Goal: Information Seeking & Learning: Check status

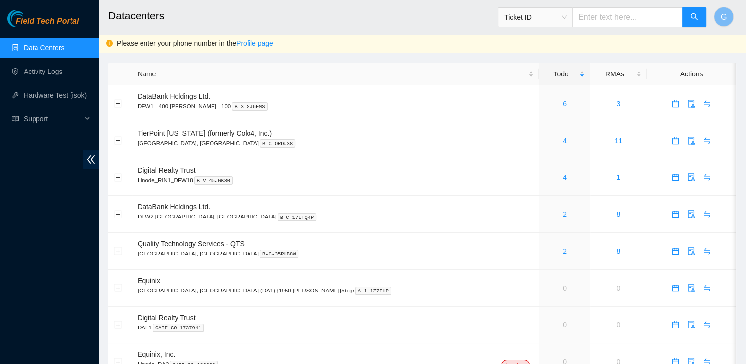
click at [44, 44] on link "Data Centers" at bounding box center [44, 48] width 40 height 8
click at [198, 141] on p "[GEOGRAPHIC_DATA], [GEOGRAPHIC_DATA] B-C-ORDU38" at bounding box center [336, 143] width 396 height 9
click at [563, 139] on link "4" at bounding box center [565, 141] width 4 height 8
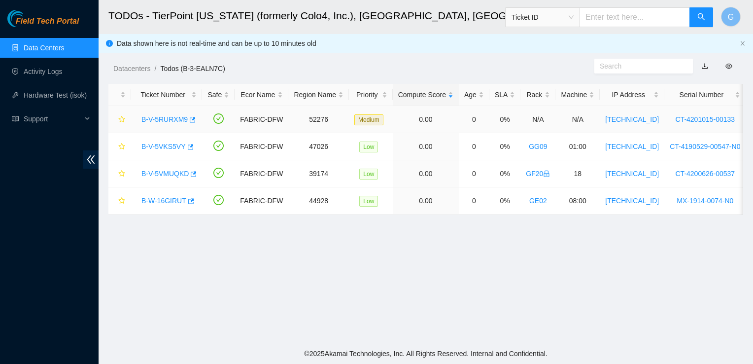
click at [175, 117] on link "B-V-5RURXM9" at bounding box center [165, 119] width 46 height 8
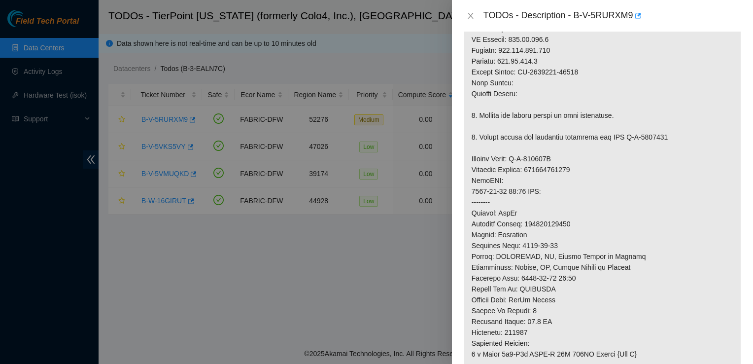
scroll to position [324, 0]
click at [311, 259] on div at bounding box center [376, 182] width 753 height 364
click at [468, 17] on icon "close" at bounding box center [471, 16] width 8 height 8
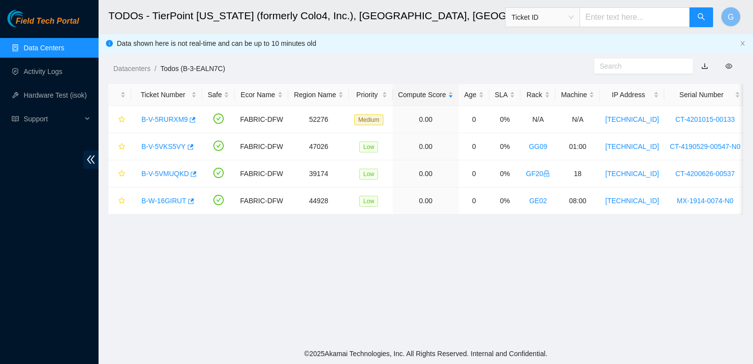
scroll to position [286, 0]
click at [163, 151] on div "B-V-5VKS5VY" at bounding box center [167, 147] width 60 height 16
click at [174, 176] on link "B-V-5VMUQKD" at bounding box center [165, 174] width 47 height 8
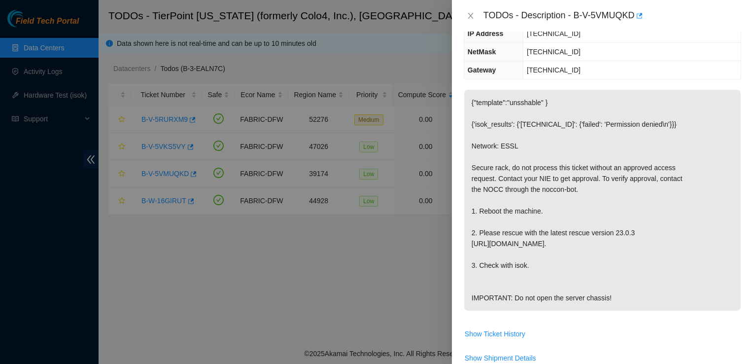
scroll to position [0, 0]
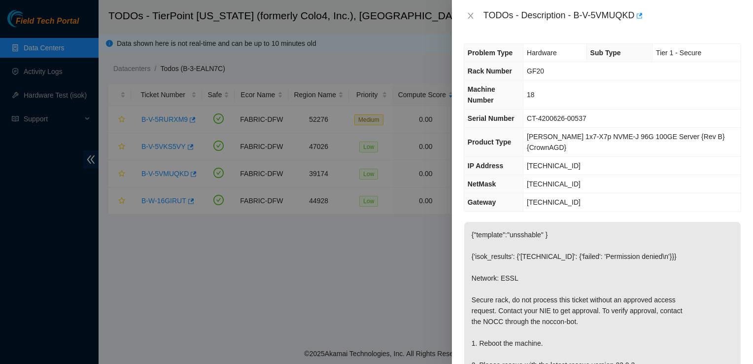
click at [328, 301] on div at bounding box center [376, 182] width 753 height 364
click at [470, 18] on icon "close" at bounding box center [471, 16] width 8 height 8
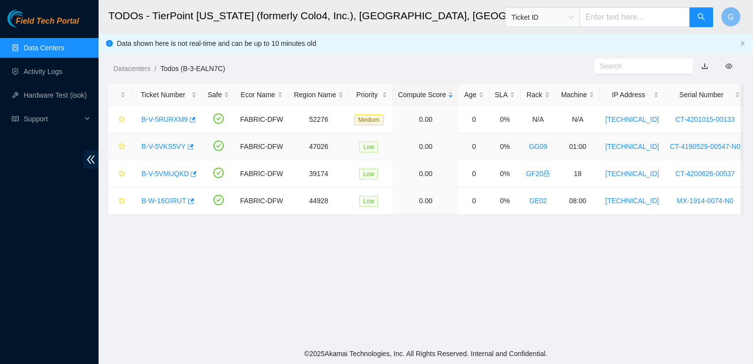
click at [172, 147] on link "B-V-5VKS5VY" at bounding box center [164, 146] width 44 height 8
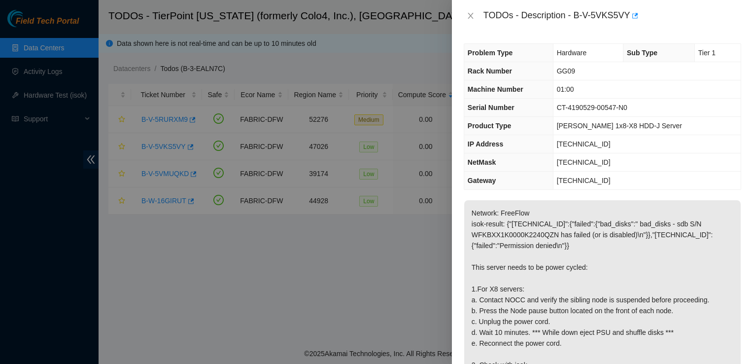
click at [253, 309] on div at bounding box center [376, 182] width 753 height 364
click at [467, 16] on icon "close" at bounding box center [471, 16] width 8 height 8
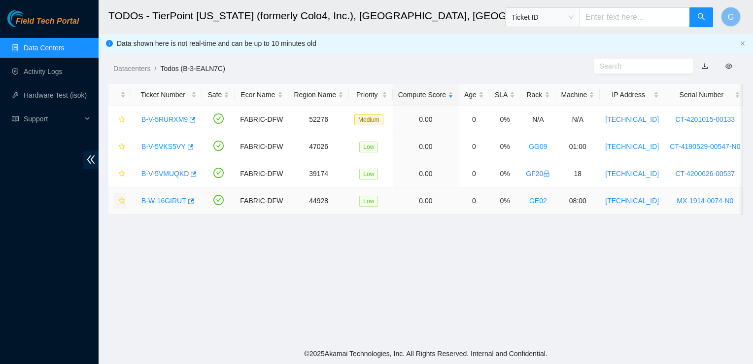
click at [115, 202] on button "button" at bounding box center [120, 201] width 12 height 16
click at [157, 146] on link "B-V-5VKS5VY" at bounding box center [164, 146] width 44 height 8
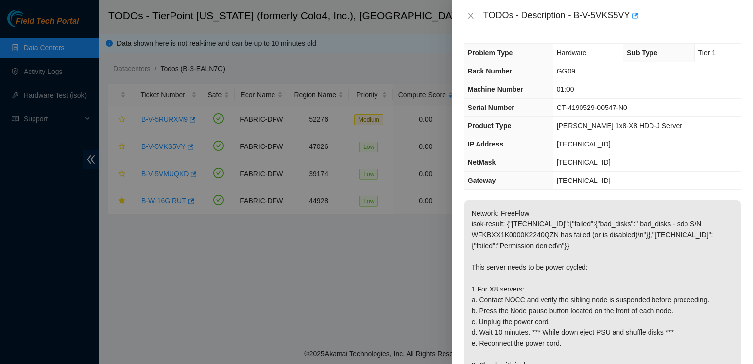
click at [296, 316] on div at bounding box center [376, 182] width 753 height 364
click at [470, 15] on icon "close" at bounding box center [470, 16] width 5 height 6
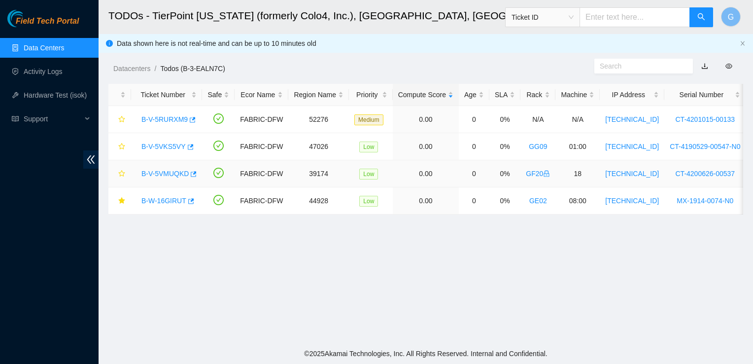
click at [174, 175] on link "B-V-5VMUQKD" at bounding box center [165, 174] width 47 height 8
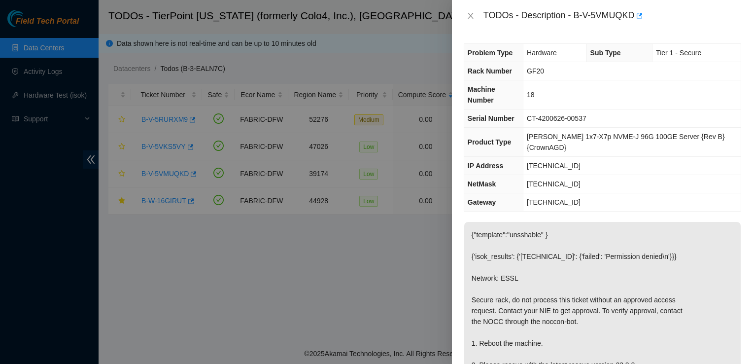
click at [314, 265] on div at bounding box center [376, 182] width 753 height 364
click at [467, 13] on icon "close" at bounding box center [471, 16] width 8 height 8
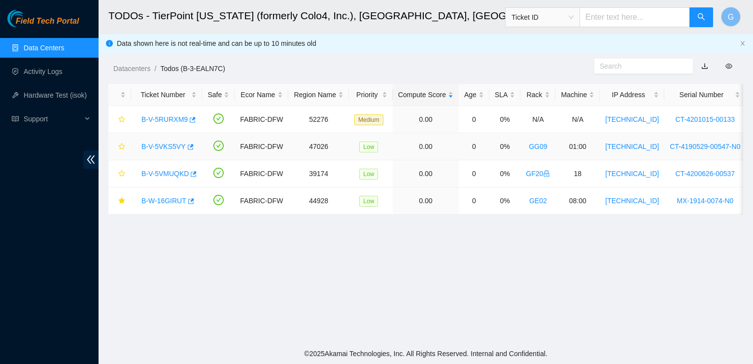
click at [170, 144] on link "B-V-5VKS5VY" at bounding box center [164, 146] width 44 height 8
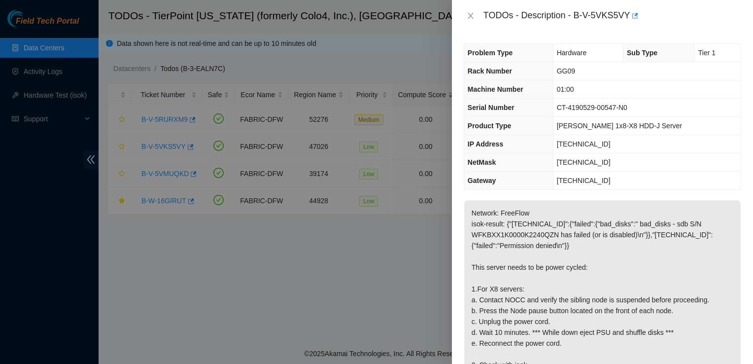
click at [118, 120] on div at bounding box center [376, 182] width 753 height 364
click at [111, 312] on div at bounding box center [376, 182] width 753 height 364
click at [112, 273] on div at bounding box center [376, 182] width 753 height 364
drag, startPoint x: 574, startPoint y: 19, endPoint x: 629, endPoint y: 18, distance: 54.7
click at [629, 18] on div "TODOs - Description - B-V-5VKS5VY" at bounding box center [613, 16] width 258 height 16
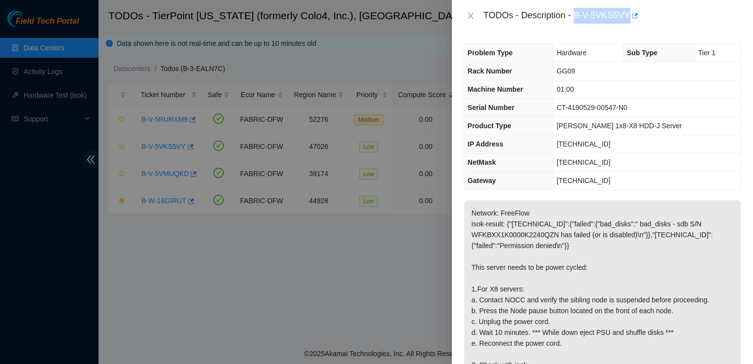
copy div "B-V-5VKS5VY"
click at [500, 356] on p "Network: FreeFlow isok-result: {"23.202.88.231":{"failed":{"bad_disks":" bad_di…" at bounding box center [602, 321] width 277 height 243
click at [309, 291] on div at bounding box center [376, 182] width 753 height 364
click at [470, 20] on div "TODOs - Description - B-V-5VKS5VY" at bounding box center [603, 16] width 278 height 16
click at [471, 14] on icon "close" at bounding box center [470, 16] width 5 height 6
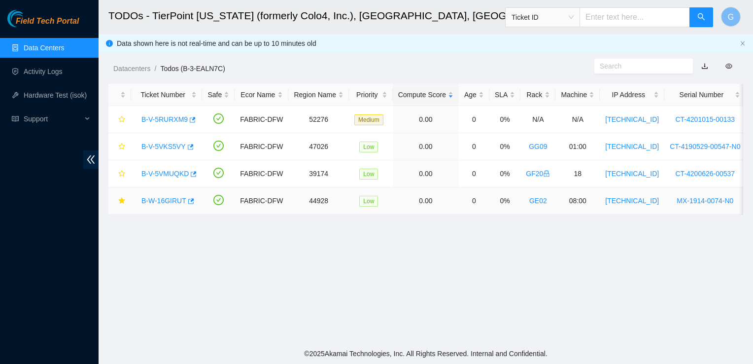
click at [170, 200] on link "B-W-16GIRUT" at bounding box center [164, 201] width 45 height 8
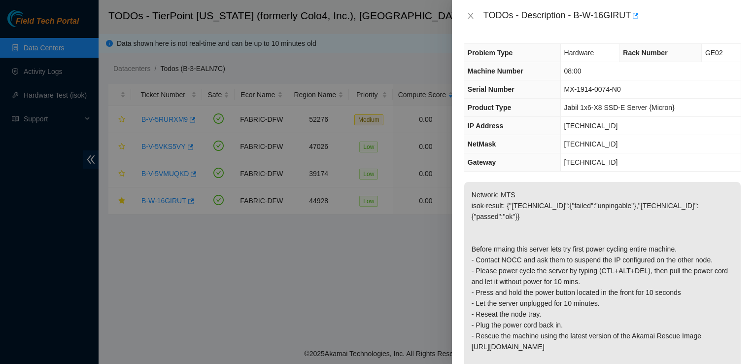
click at [315, 249] on div at bounding box center [376, 182] width 753 height 364
click at [176, 143] on div at bounding box center [376, 182] width 753 height 364
click at [471, 17] on icon "close" at bounding box center [471, 16] width 8 height 8
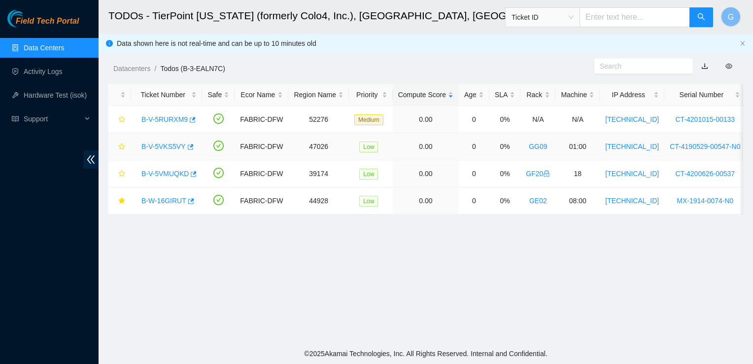
click at [167, 145] on link "B-V-5VKS5VY" at bounding box center [164, 146] width 44 height 8
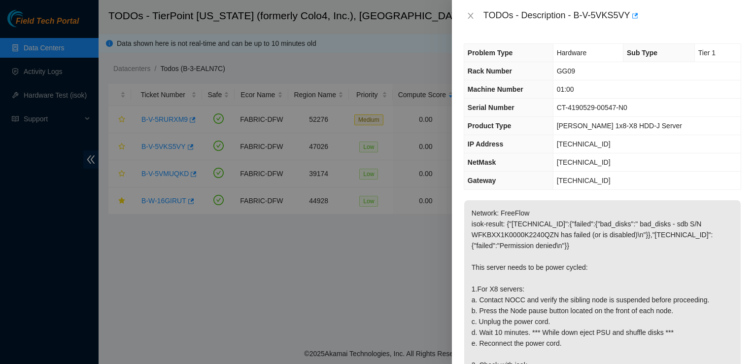
click at [592, 239] on p "Network: FreeFlow isok-result: {"23.202.88.231":{"failed":{"bad_disks":" bad_di…" at bounding box center [602, 321] width 277 height 243
click at [470, 15] on icon "close" at bounding box center [470, 16] width 5 height 6
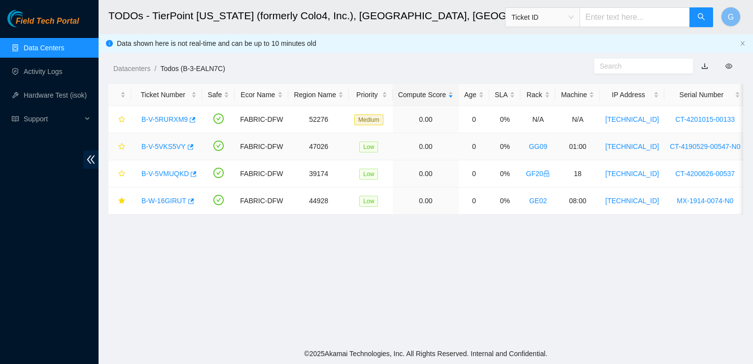
click at [171, 146] on link "B-V-5VKS5VY" at bounding box center [164, 146] width 44 height 8
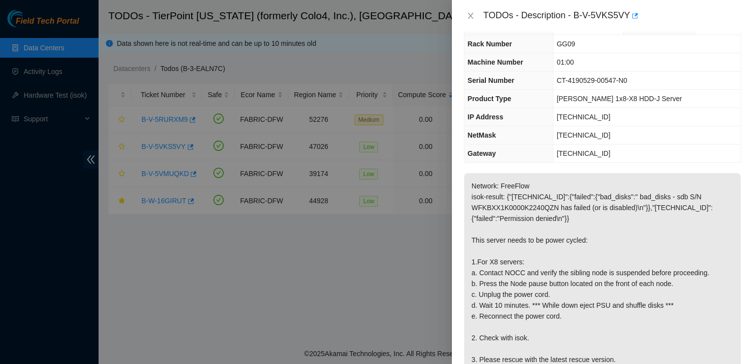
scroll to position [30, 0]
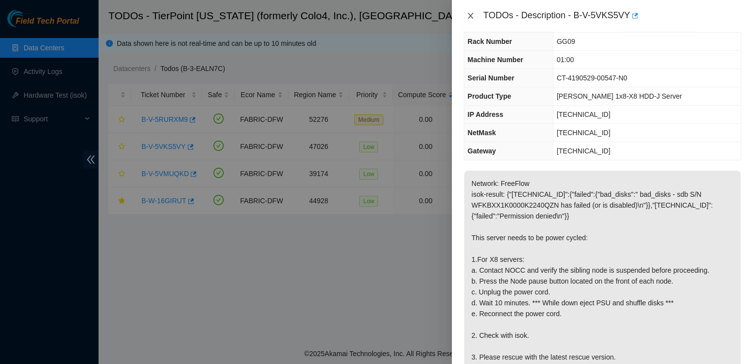
click at [470, 16] on icon "close" at bounding box center [470, 16] width 5 height 6
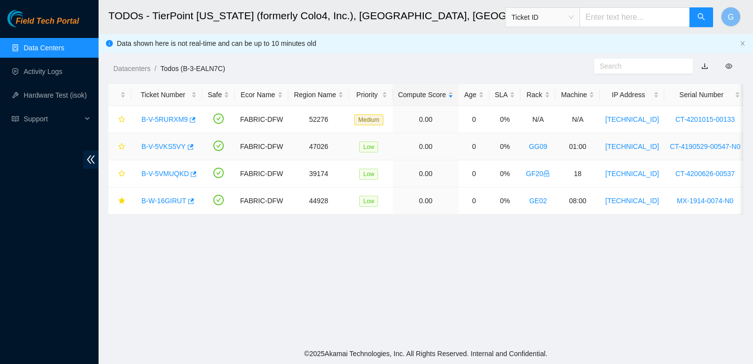
click at [158, 149] on link "B-V-5VKS5VY" at bounding box center [164, 146] width 44 height 8
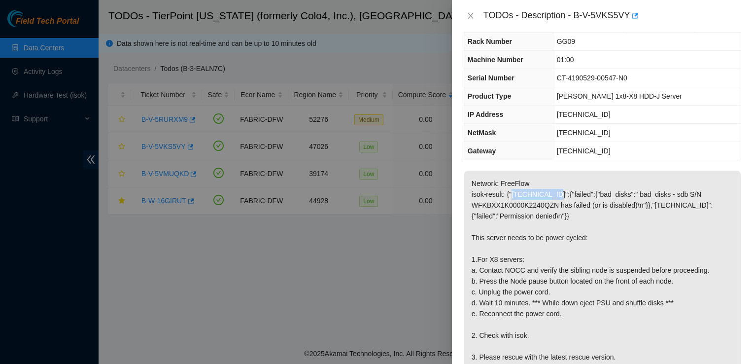
drag, startPoint x: 511, startPoint y: 194, endPoint x: 553, endPoint y: 195, distance: 41.9
click at [553, 195] on p "Network: FreeFlow isok-result: {"23.202.88.231":{"failed":{"bad_disks":" bad_di…" at bounding box center [602, 292] width 277 height 243
copy p "23.202.88.231"
click at [110, 284] on div at bounding box center [376, 182] width 753 height 364
click at [77, 256] on div at bounding box center [376, 182] width 753 height 364
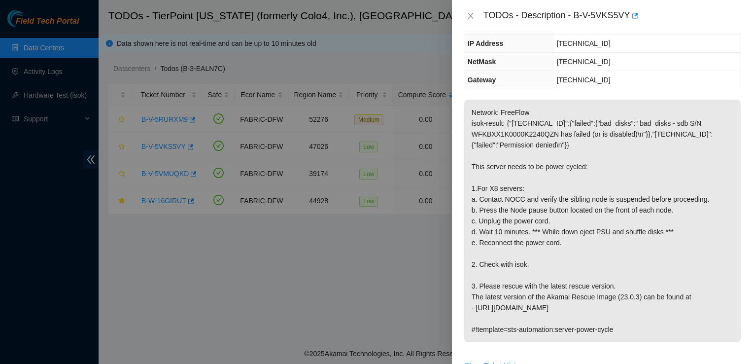
scroll to position [101, 0]
click at [111, 249] on div at bounding box center [376, 182] width 753 height 364
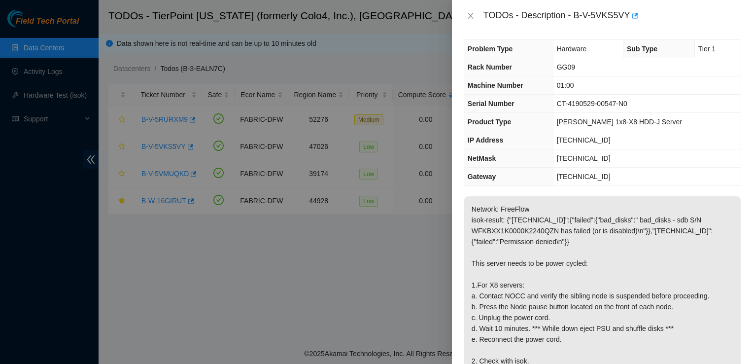
scroll to position [0, 0]
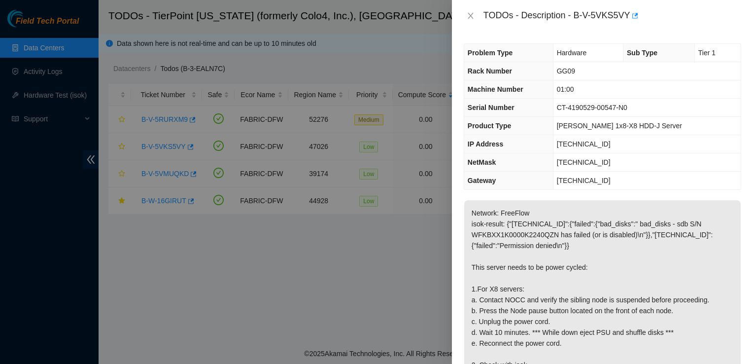
click at [174, 198] on div at bounding box center [376, 182] width 753 height 364
click at [471, 17] on icon "close" at bounding box center [471, 16] width 8 height 8
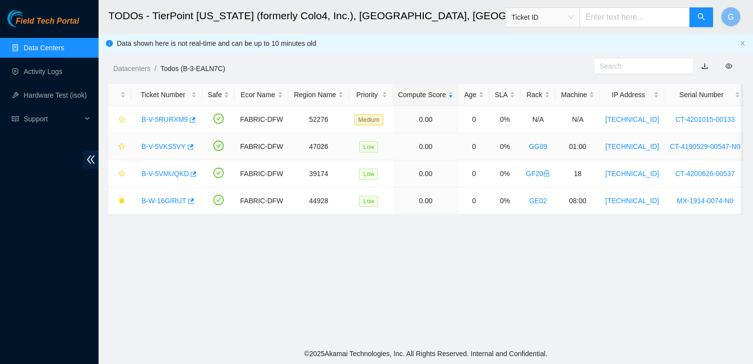
click at [162, 148] on link "B-V-5VKS5VY" at bounding box center [164, 146] width 44 height 8
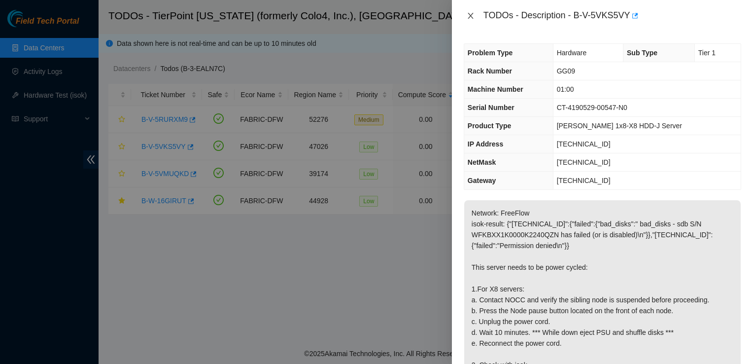
click at [467, 17] on icon "close" at bounding box center [471, 16] width 8 height 8
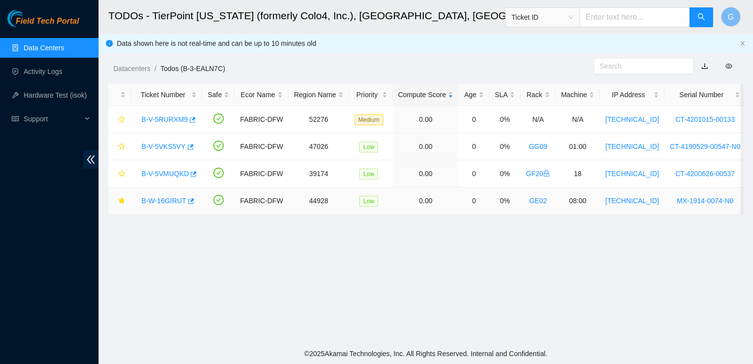
click at [163, 201] on link "B-W-16GIRUT" at bounding box center [164, 201] width 45 height 8
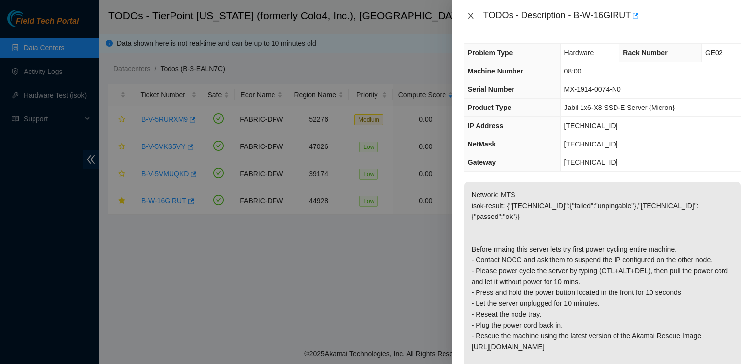
click at [472, 13] on icon "close" at bounding box center [471, 16] width 8 height 8
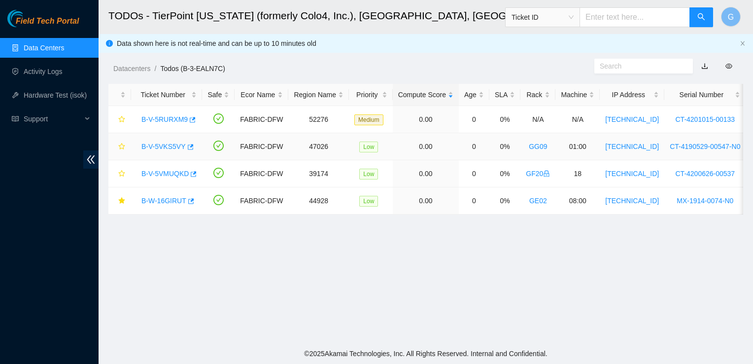
click at [177, 145] on link "B-V-5VKS5VY" at bounding box center [164, 146] width 44 height 8
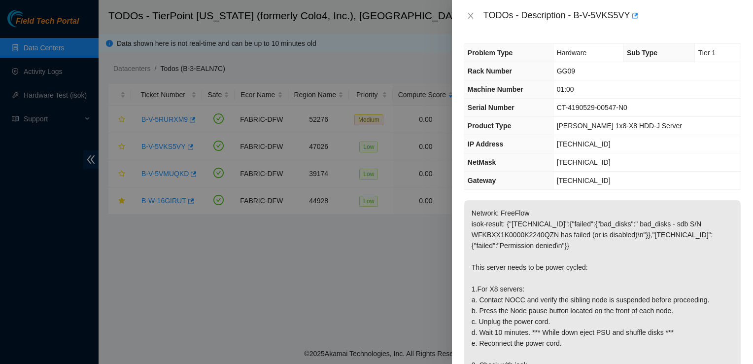
click at [106, 290] on div at bounding box center [376, 182] width 753 height 364
drag, startPoint x: 647, startPoint y: 236, endPoint x: 689, endPoint y: 235, distance: 41.4
click at [689, 235] on p "Network: FreeFlow isok-result: {"23.202.88.231":{"failed":{"bad_disks":" bad_di…" at bounding box center [602, 321] width 277 height 243
copy p "23.202.88.230"
click at [106, 182] on div at bounding box center [376, 182] width 753 height 364
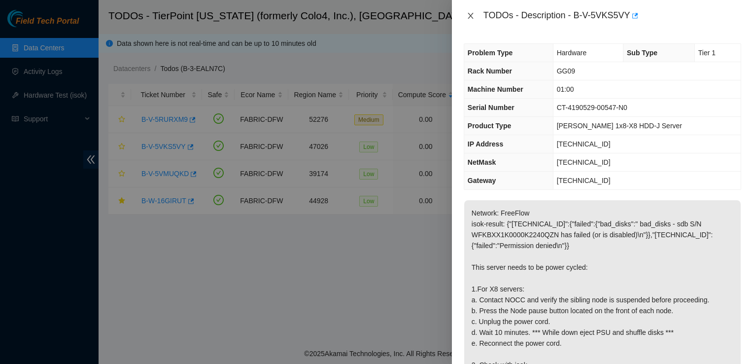
click at [473, 17] on icon "close" at bounding box center [471, 16] width 8 height 8
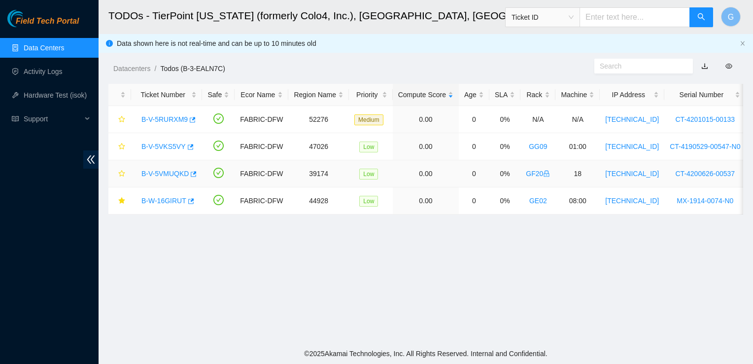
click at [171, 176] on link "B-V-5VMUQKD" at bounding box center [165, 174] width 47 height 8
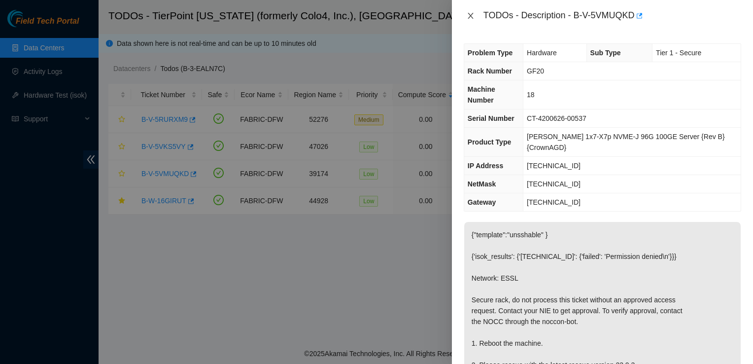
click at [470, 12] on icon "close" at bounding box center [471, 16] width 8 height 8
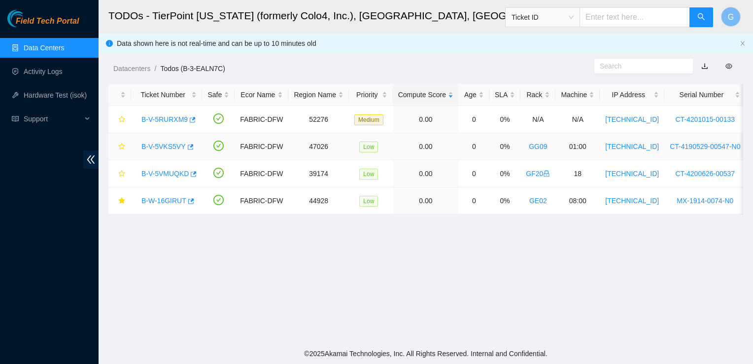
click at [148, 144] on link "B-V-5VKS5VY" at bounding box center [164, 146] width 44 height 8
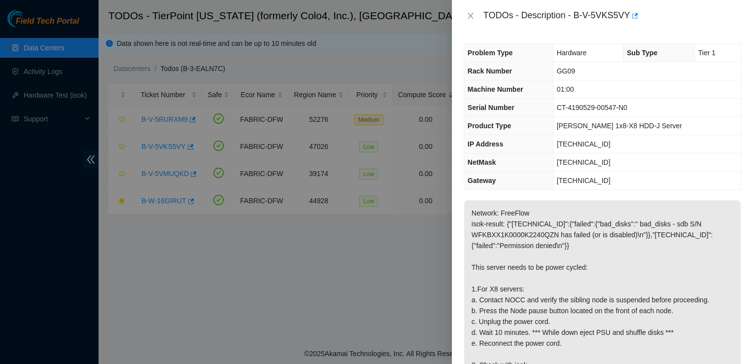
click at [110, 340] on div at bounding box center [376, 182] width 753 height 364
click at [468, 8] on div "TODOs - Description - B-V-5VKS5VY" at bounding box center [603, 16] width 278 height 16
click at [468, 15] on icon "close" at bounding box center [471, 16] width 8 height 8
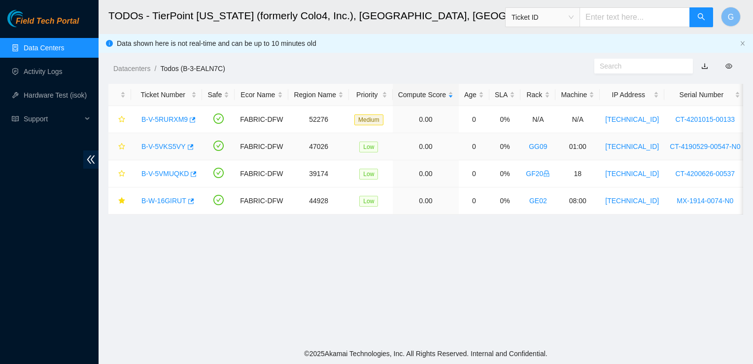
click at [170, 143] on link "B-V-5VKS5VY" at bounding box center [164, 146] width 44 height 8
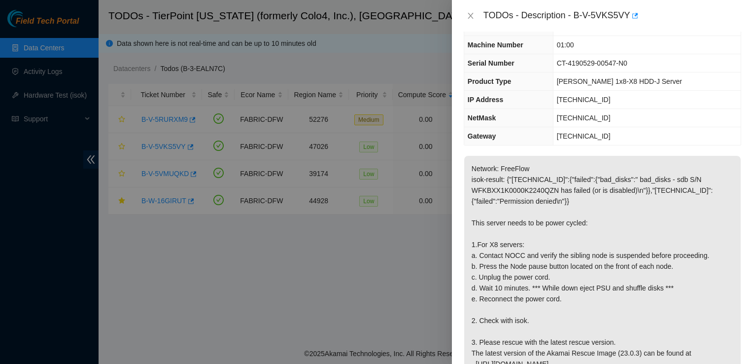
scroll to position [35, 0]
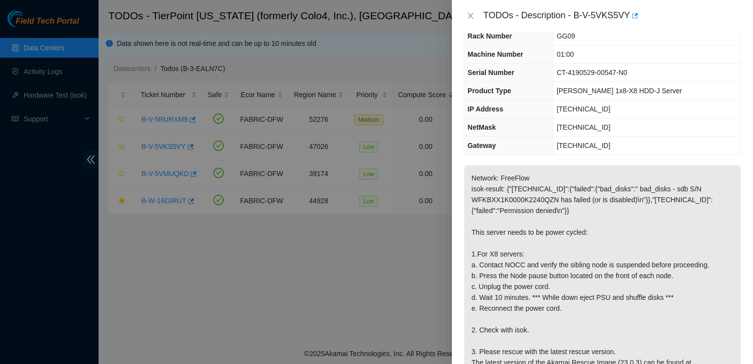
click at [108, 316] on div at bounding box center [376, 182] width 753 height 364
click at [314, 269] on div at bounding box center [376, 182] width 753 height 364
click at [471, 20] on div "TODOs - Description - B-V-5VKS5VY" at bounding box center [603, 16] width 278 height 16
click at [469, 14] on icon "close" at bounding box center [470, 16] width 5 height 6
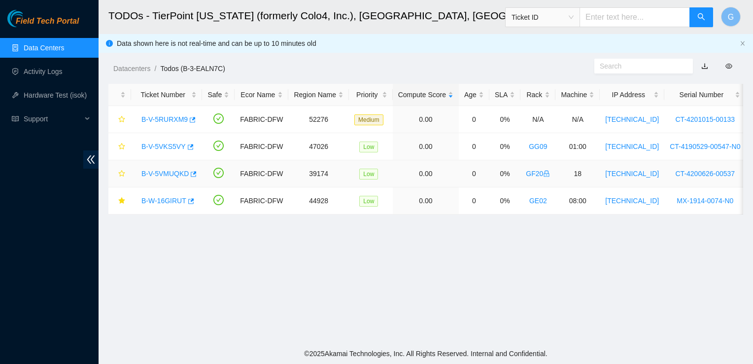
scroll to position [45, 0]
click at [160, 148] on link "B-V-5VKS5VY" at bounding box center [164, 146] width 44 height 8
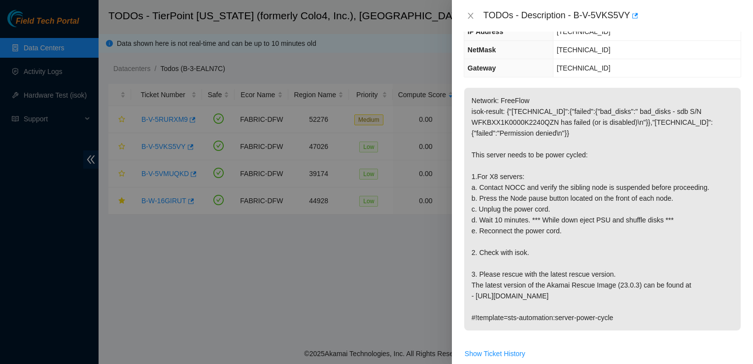
scroll to position [0, 0]
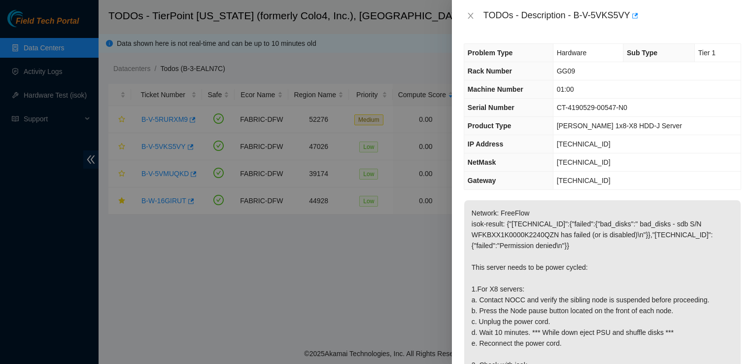
click at [116, 276] on div at bounding box center [376, 182] width 753 height 364
drag, startPoint x: 666, startPoint y: 238, endPoint x: 521, endPoint y: 12, distance: 268.3
click at [521, 12] on div "TODOs - Description - B-V-5VKS5VY Problem Type Hardware Sub Type Tier 1 Rack Nu…" at bounding box center [602, 182] width 301 height 364
copy div "Description - B-V-5VKS5VY Problem Type Hardware Sub Type Tier 1 Rack Number GG0…"
click at [670, 196] on div "Problem Type Hardware Sub Type Tier 1 Rack Number GG09 Machine Number 01:00 Ser…" at bounding box center [602, 198] width 301 height 332
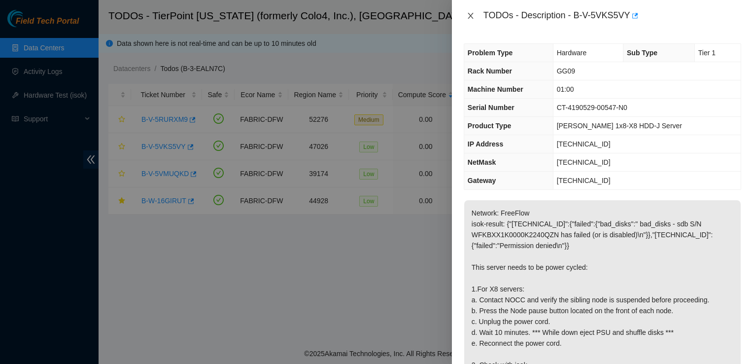
click at [468, 15] on icon "close" at bounding box center [471, 16] width 8 height 8
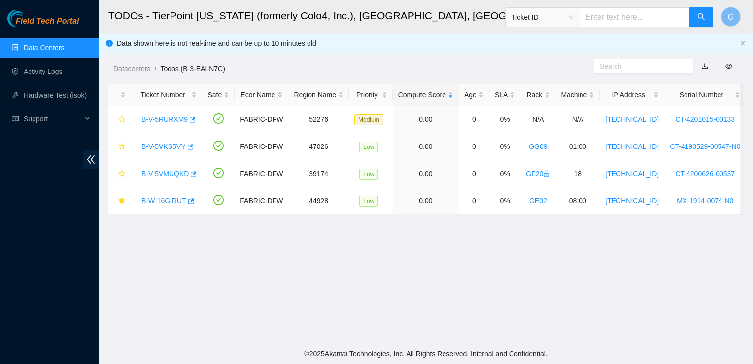
click at [104, 145] on main "TODOs - TierPoint Texas (formerly Colo4, Inc.), Dallas, TX Ticket ID G Data sho…" at bounding box center [426, 171] width 655 height 343
click at [170, 122] on link "B-V-5RURXM9" at bounding box center [165, 119] width 46 height 8
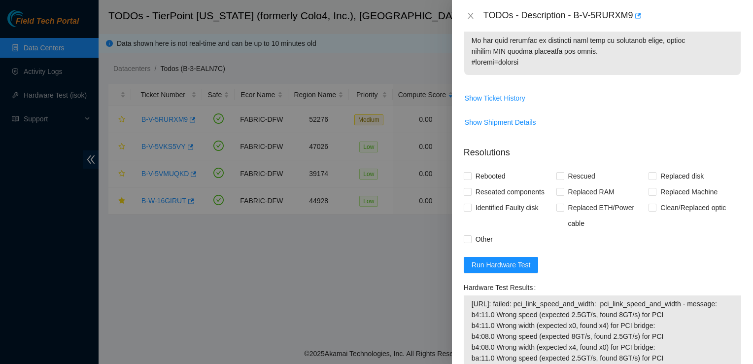
scroll to position [694, 0]
click at [340, 318] on div at bounding box center [376, 182] width 753 height 364
click at [470, 18] on icon "close" at bounding box center [471, 16] width 8 height 8
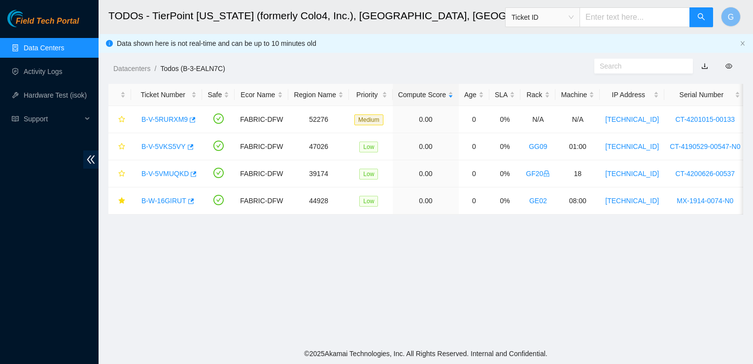
scroll to position [286, 0]
click at [532, 148] on link "GG09" at bounding box center [538, 146] width 18 height 8
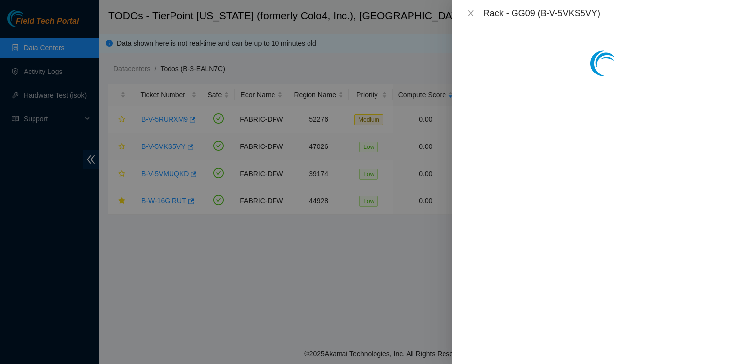
scroll to position [726, 0]
click at [476, 54] on div at bounding box center [478, 49] width 12 height 11
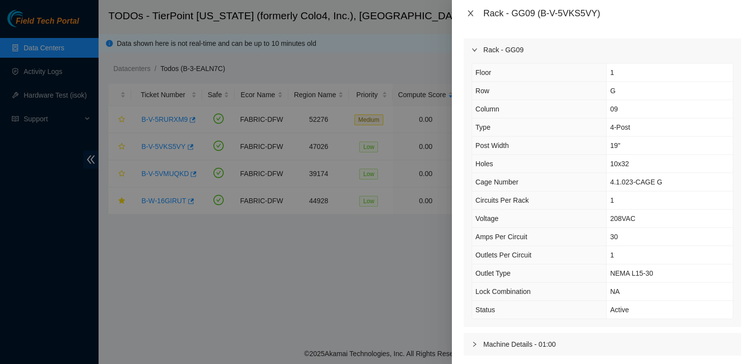
click at [469, 15] on icon "close" at bounding box center [470, 13] width 5 height 6
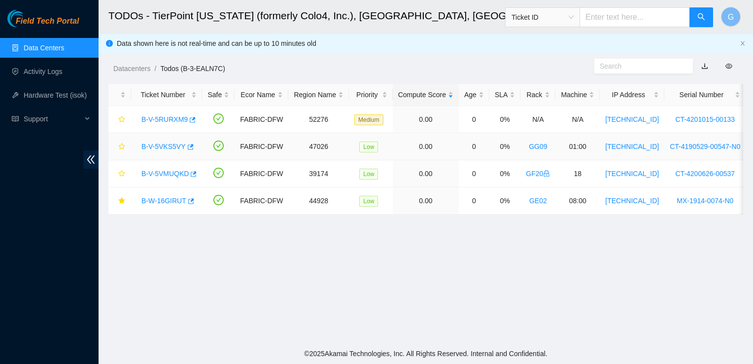
click at [167, 145] on link "B-V-5VKS5VY" at bounding box center [164, 146] width 44 height 8
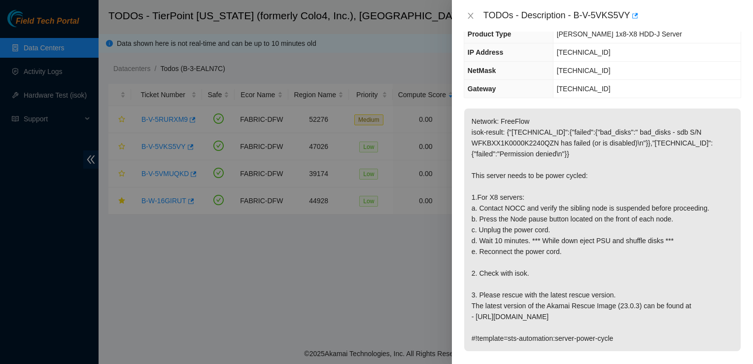
scroll to position [92, 0]
click at [680, 258] on p "Network: FreeFlow isok-result: {"23.202.88.231":{"failed":{"bad_disks":" bad_di…" at bounding box center [602, 229] width 277 height 243
click at [424, 224] on div at bounding box center [376, 182] width 753 height 364
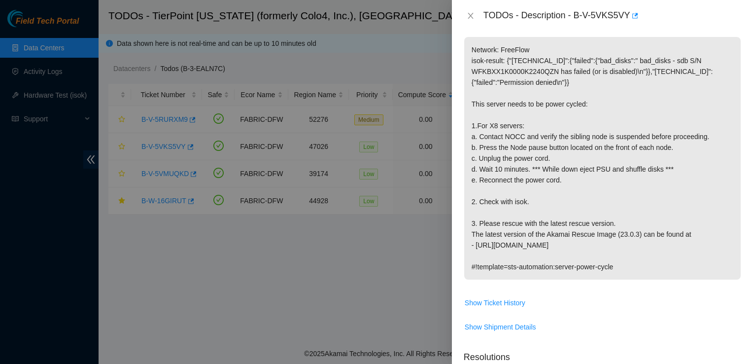
scroll to position [165, 0]
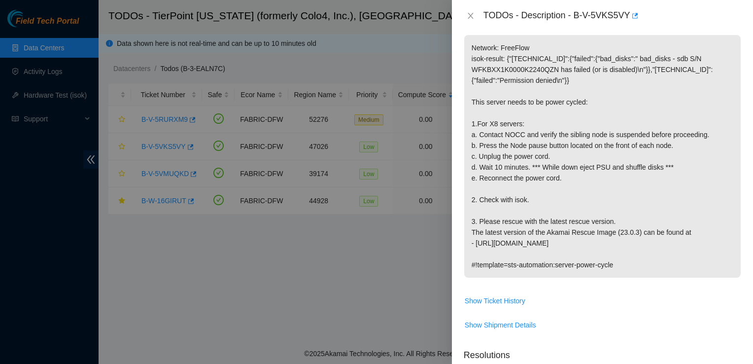
click at [516, 27] on div "TODOs - Description - B-V-5VKS5VY" at bounding box center [602, 16] width 301 height 32
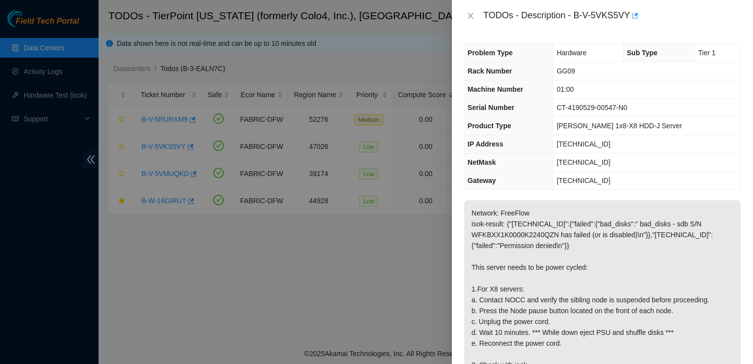
scroll to position [57, 0]
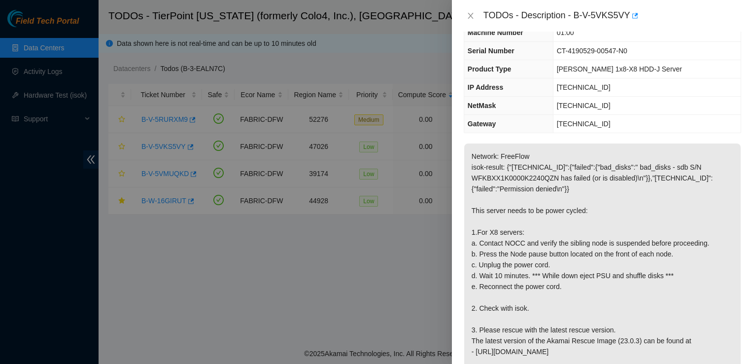
click at [568, 263] on p "Network: FreeFlow isok-result: {"23.202.88.231":{"failed":{"bad_disks":" bad_di…" at bounding box center [602, 264] width 277 height 243
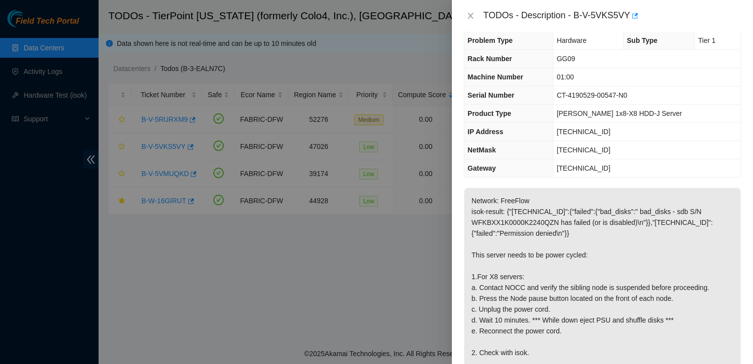
scroll to position [0, 0]
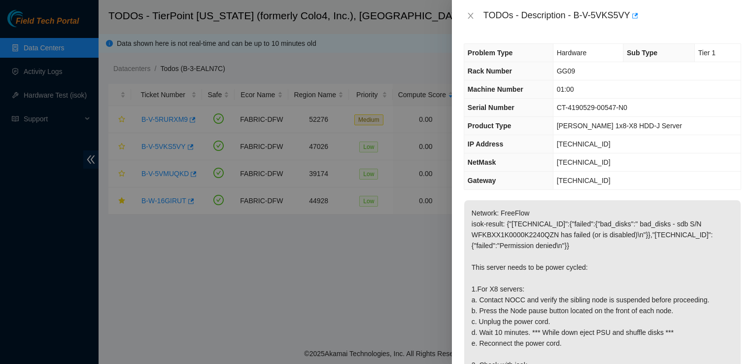
click at [117, 160] on div at bounding box center [376, 182] width 753 height 364
click at [471, 13] on icon "close" at bounding box center [471, 16] width 8 height 8
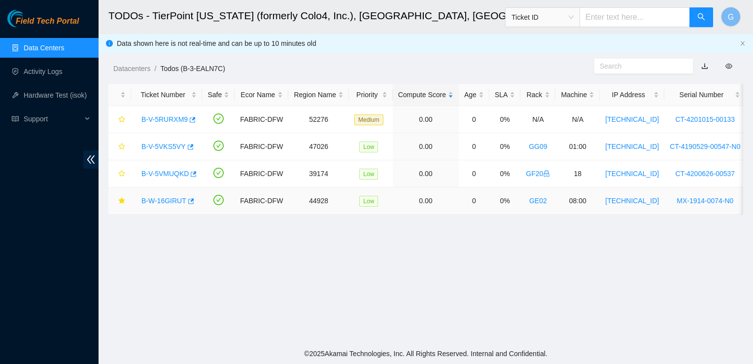
click at [167, 195] on div "B-W-16GIRUT" at bounding box center [167, 201] width 60 height 16
click at [166, 201] on link "B-W-16GIRUT" at bounding box center [164, 201] width 45 height 8
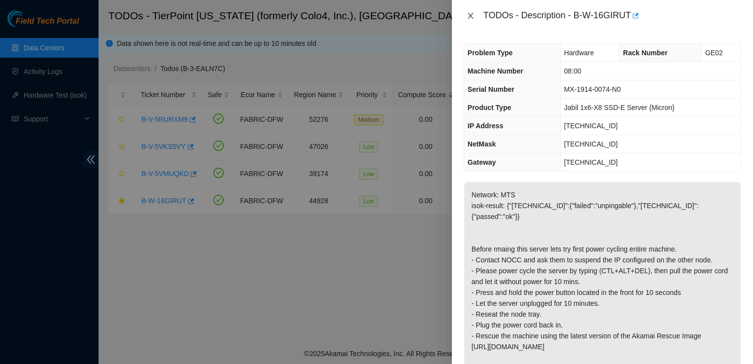
click at [468, 15] on icon "close" at bounding box center [471, 16] width 8 height 8
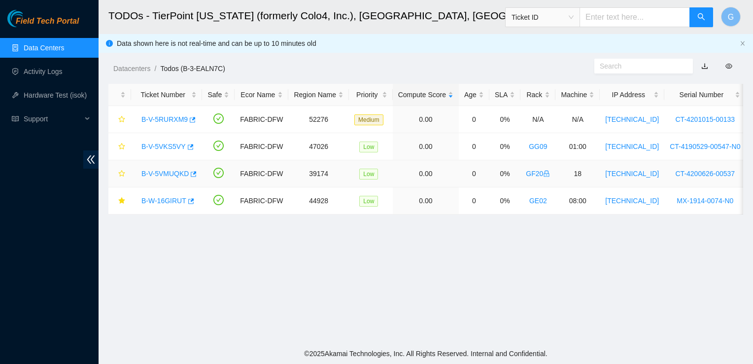
click at [179, 177] on link "B-V-5VMUQKD" at bounding box center [165, 174] width 47 height 8
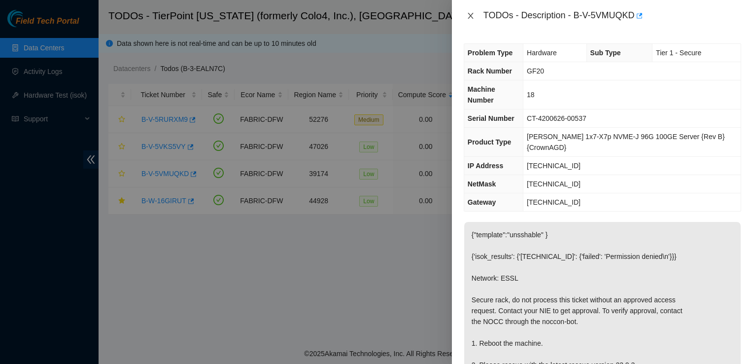
click at [468, 16] on icon "close" at bounding box center [471, 16] width 8 height 8
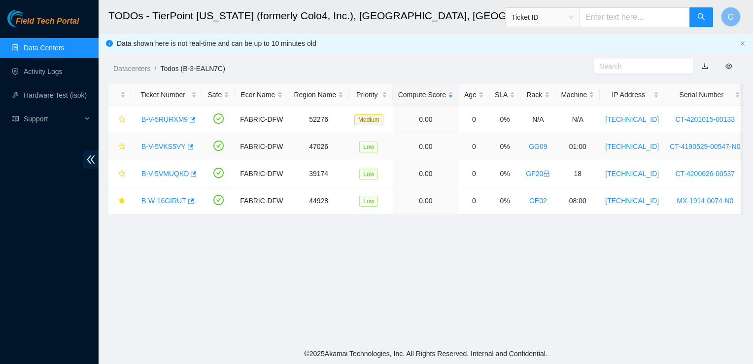
click at [162, 146] on link "B-V-5VKS5VY" at bounding box center [164, 146] width 44 height 8
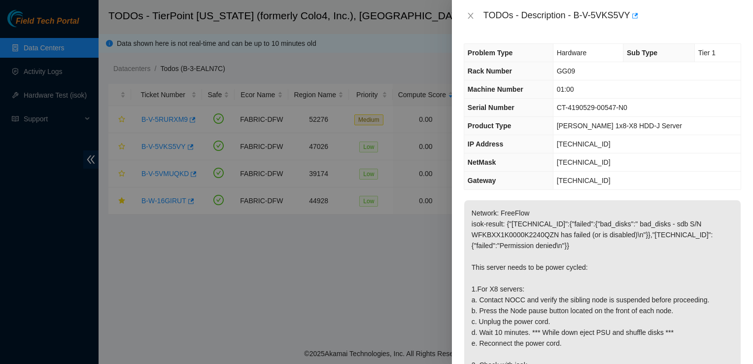
click at [679, 200] on p "Network: FreeFlow isok-result: {"23.202.88.231":{"failed":{"bad_disks":" bad_di…" at bounding box center [602, 321] width 277 height 243
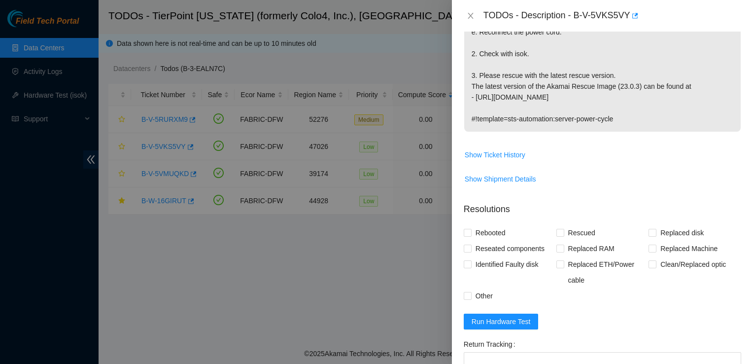
scroll to position [310, 0]
click at [470, 15] on icon "close" at bounding box center [470, 16] width 5 height 6
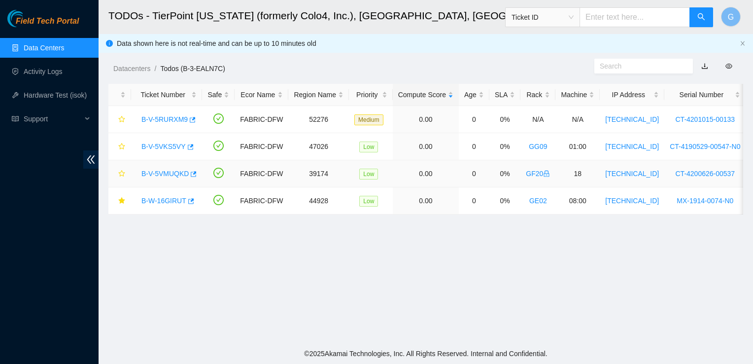
scroll to position [286, 0]
click at [164, 143] on link "B-V-5VKS5VY" at bounding box center [164, 146] width 44 height 8
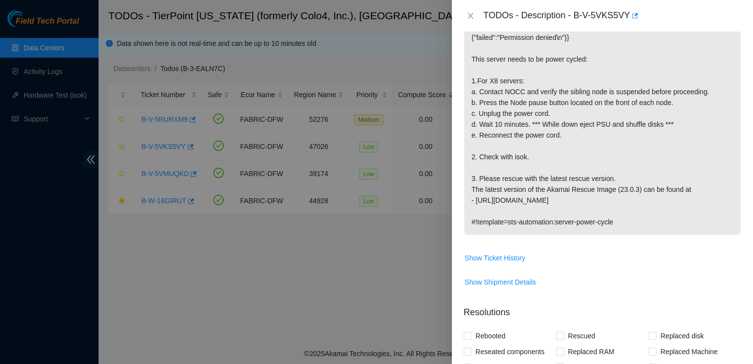
scroll to position [209, 0]
click at [483, 252] on span "Show Ticket History" at bounding box center [495, 256] width 61 height 11
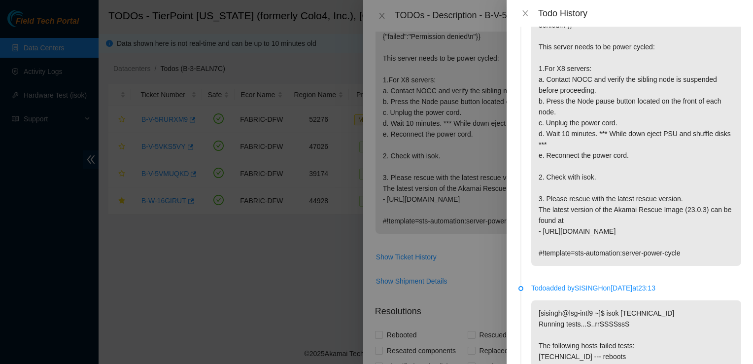
scroll to position [0, 0]
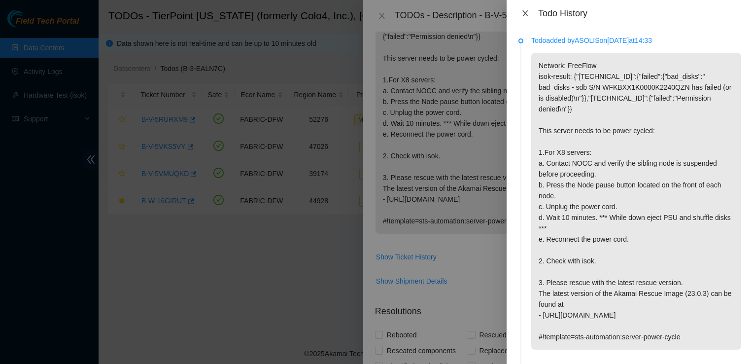
click at [525, 13] on icon "close" at bounding box center [525, 13] width 5 height 6
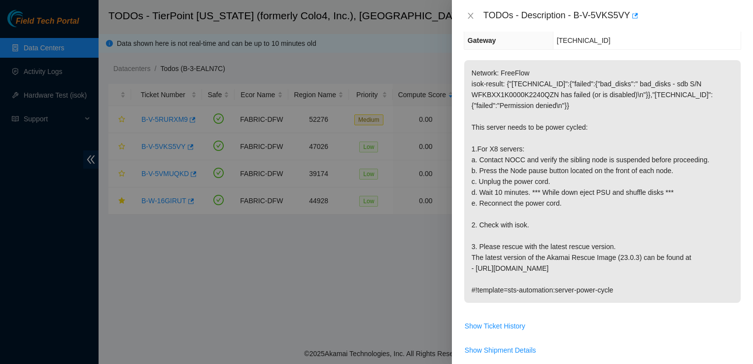
scroll to position [141, 0]
click at [499, 327] on span "Show Ticket History" at bounding box center [495, 324] width 61 height 11
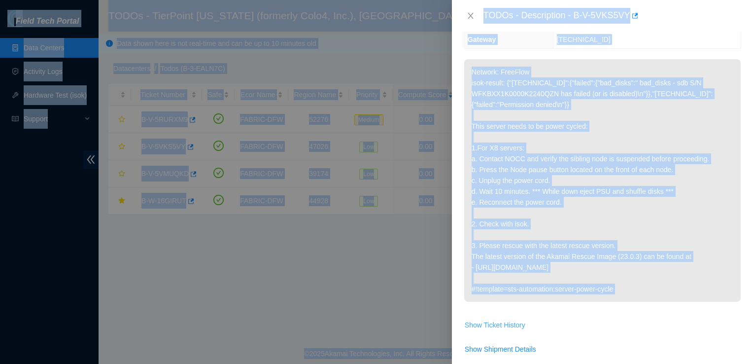
click at [498, 328] on span "Show Ticket History" at bounding box center [495, 324] width 61 height 11
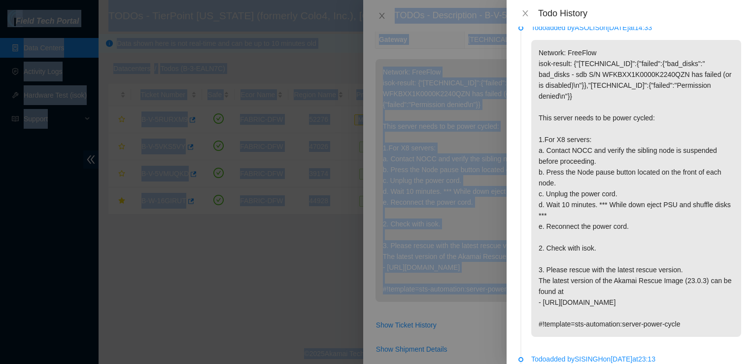
scroll to position [16, 0]
